Goal: Task Accomplishment & Management: Manage account settings

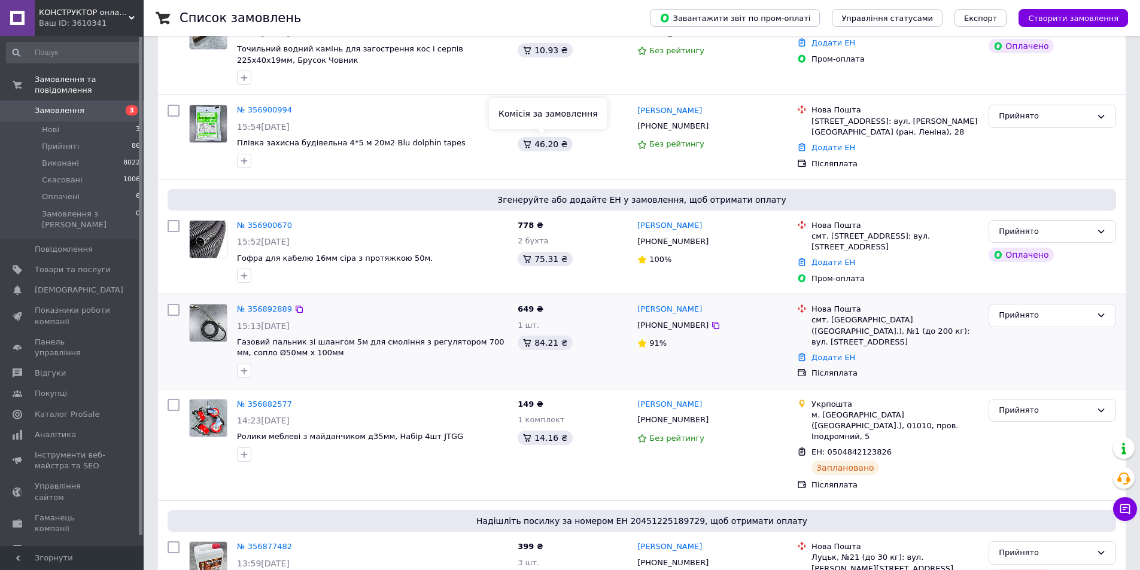
scroll to position [299, 0]
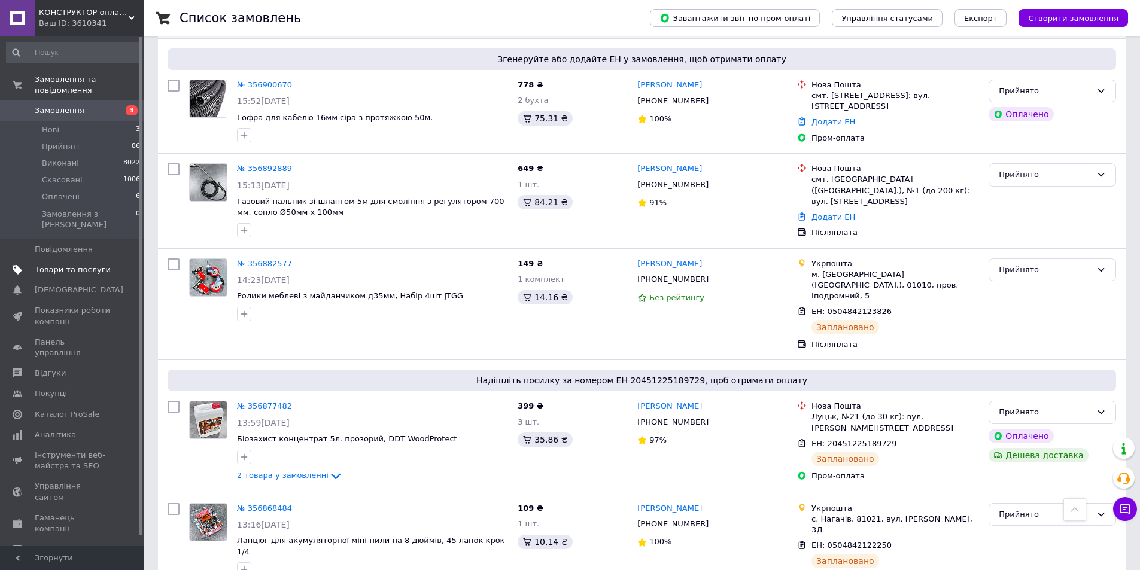
click at [90, 265] on span "Товари та послуги" at bounding box center [73, 270] width 76 height 11
